Goal: Information Seeking & Learning: Find contact information

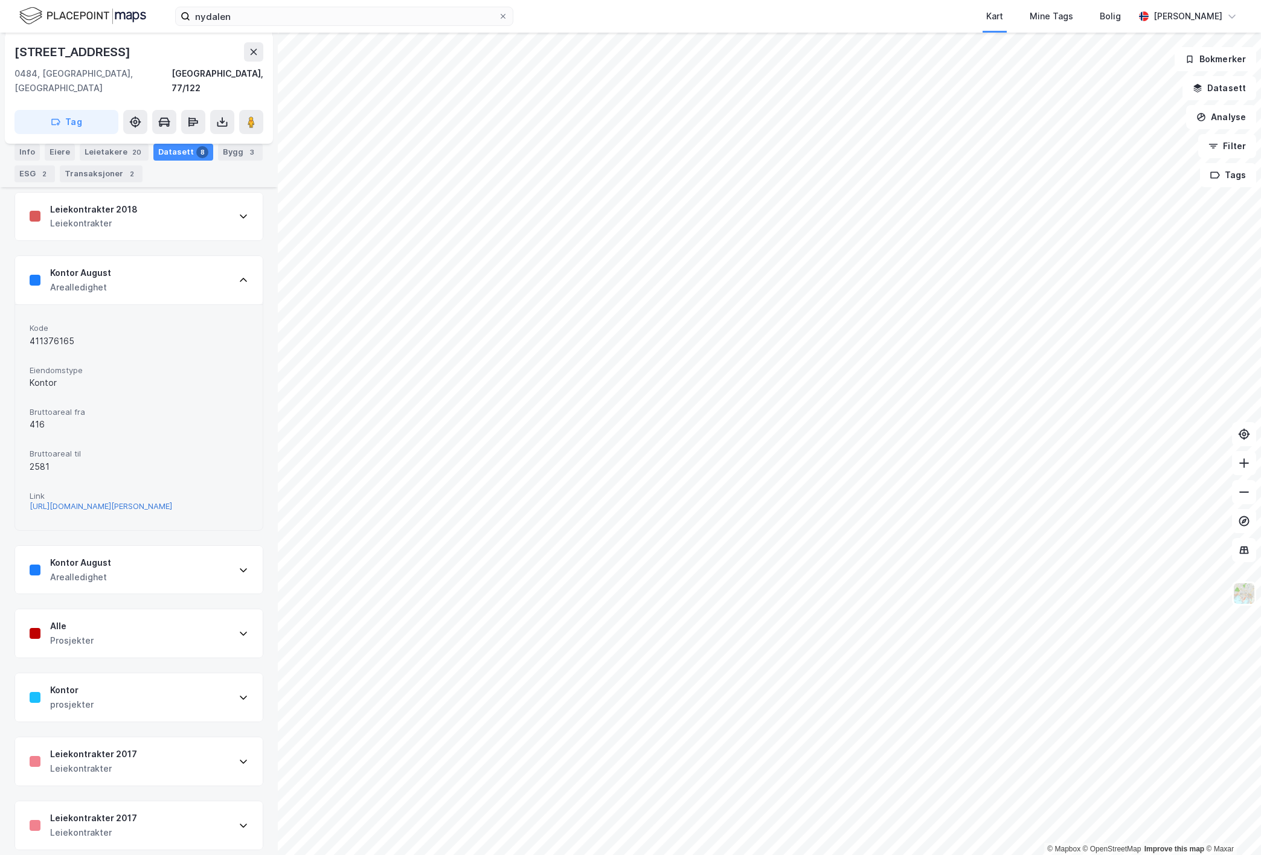
scroll to position [161, 0]
click at [90, 496] on div "[URL][DOMAIN_NAME][PERSON_NAME]" at bounding box center [101, 501] width 143 height 10
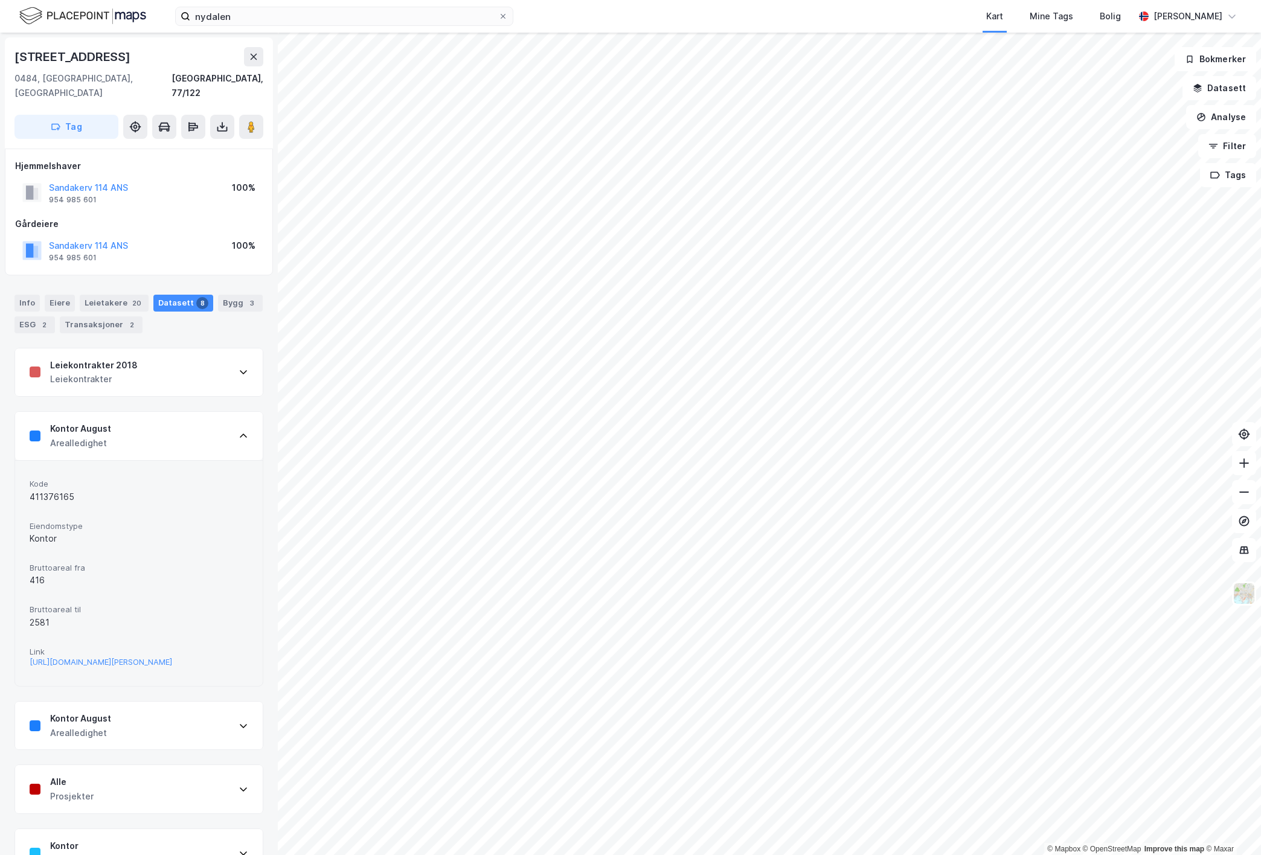
scroll to position [80, 0]
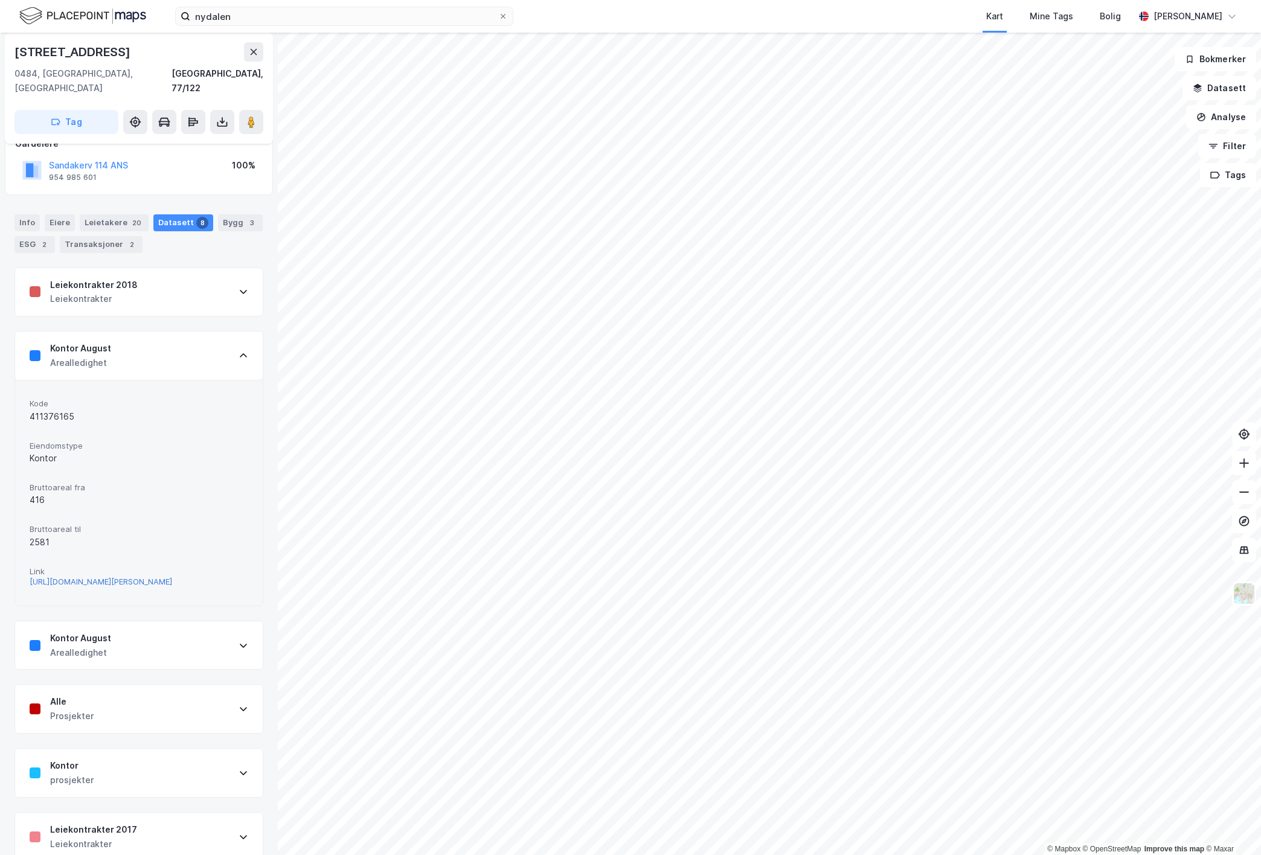
click at [99, 577] on div "[URL][DOMAIN_NAME][PERSON_NAME]" at bounding box center [101, 582] width 143 height 10
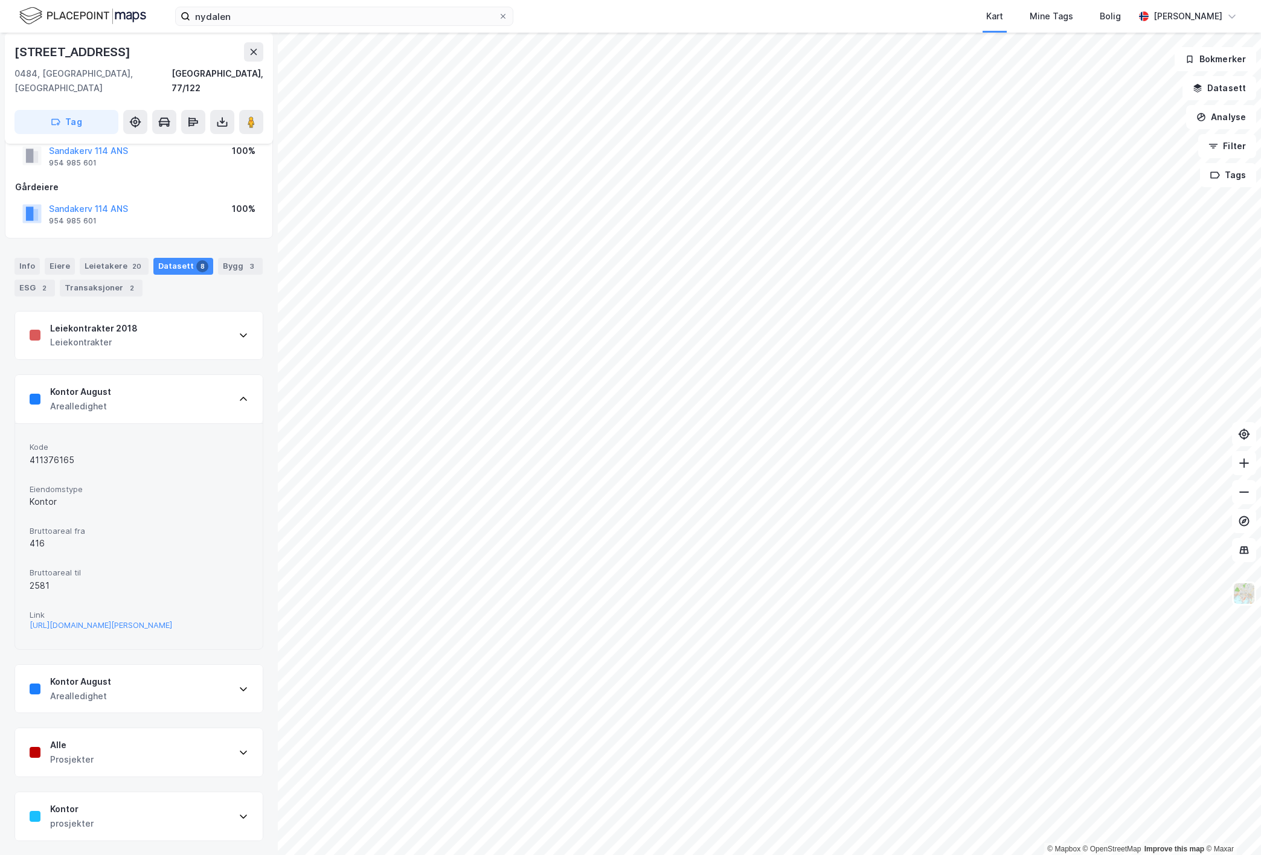
scroll to position [0, 0]
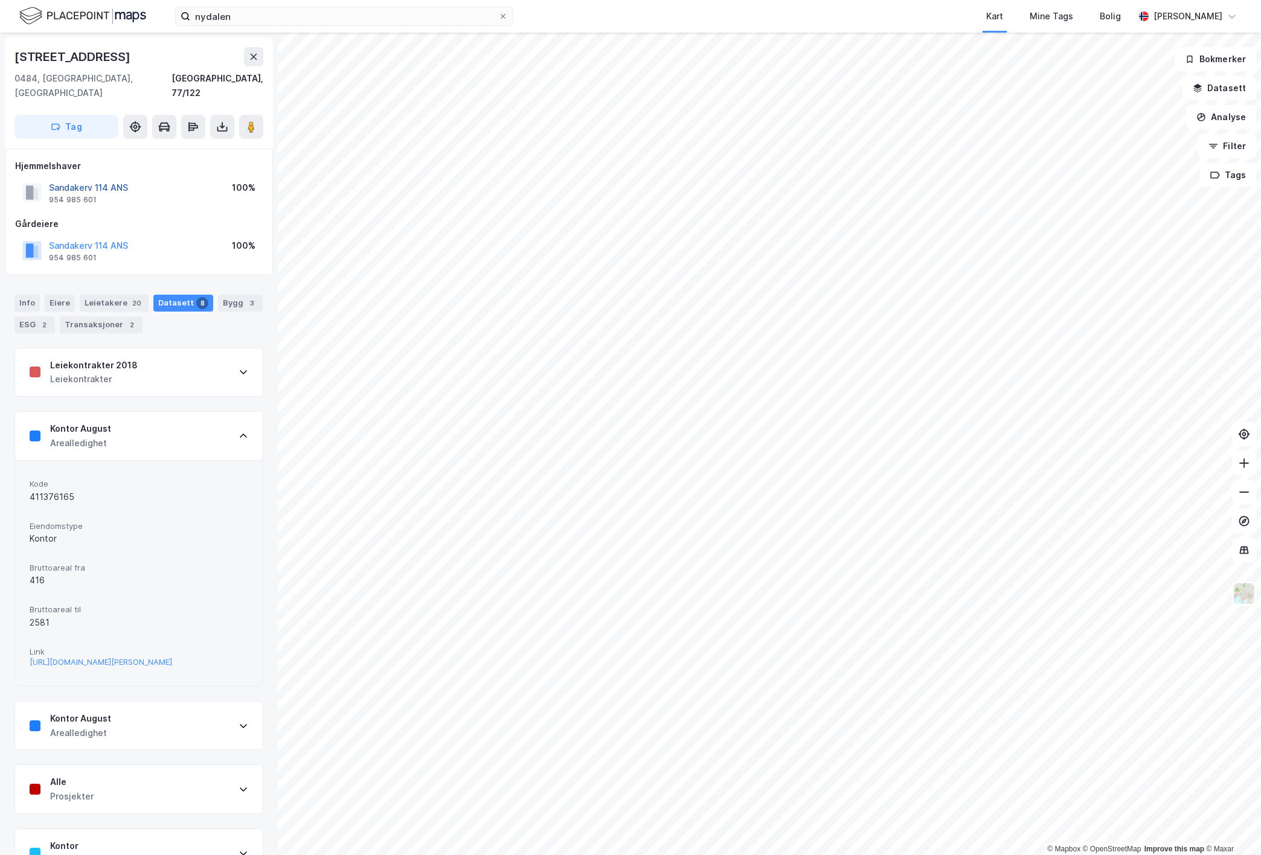
click at [0, 0] on button "Sandakerv 114 ANS" at bounding box center [0, 0] width 0 height 0
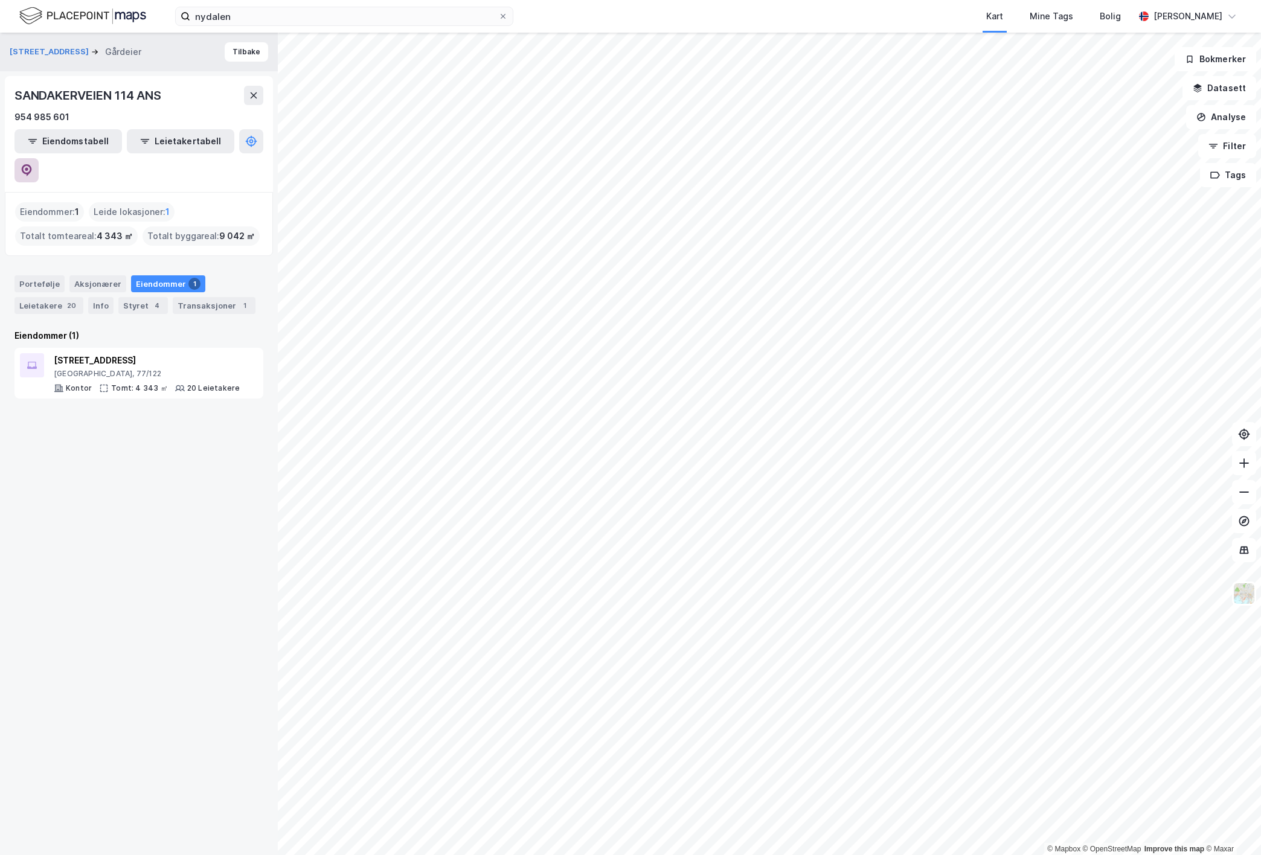
click at [33, 164] on icon at bounding box center [27, 170] width 12 height 12
